Goal: Task Accomplishment & Management: Manage account settings

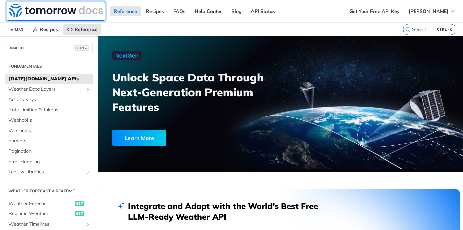
click at [20, 11] on img at bounding box center [56, 11] width 94 height 14
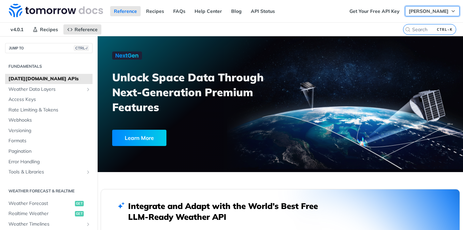
click at [424, 12] on span "[PERSON_NAME]" at bounding box center [429, 11] width 40 height 6
click at [413, 24] on link "Log Out" at bounding box center [420, 24] width 67 height 9
click at [444, 10] on link "Log In" at bounding box center [448, 11] width 21 height 10
